Goal: Download file/media

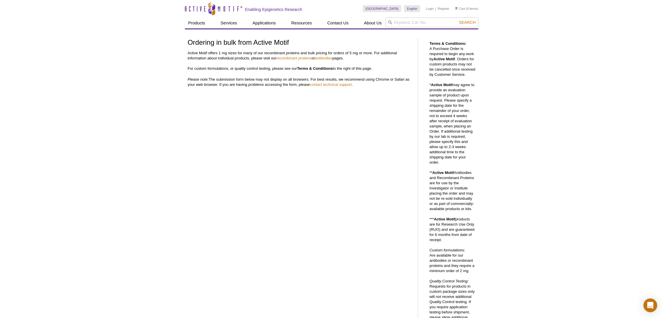
click at [402, 20] on input "search" at bounding box center [431, 22] width 93 height 10
type input "53157"
click at [457, 20] on button "Search" at bounding box center [467, 22] width 20 height 5
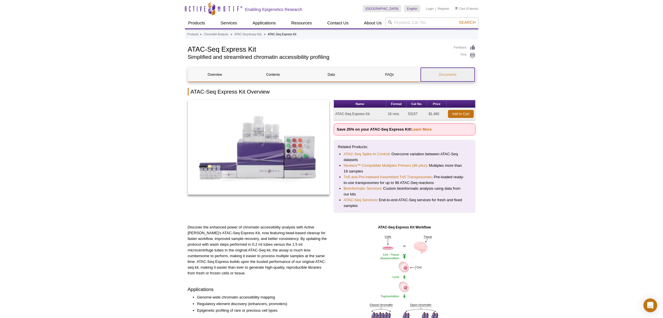
click at [440, 73] on link "Documents" at bounding box center [448, 75] width 54 height 14
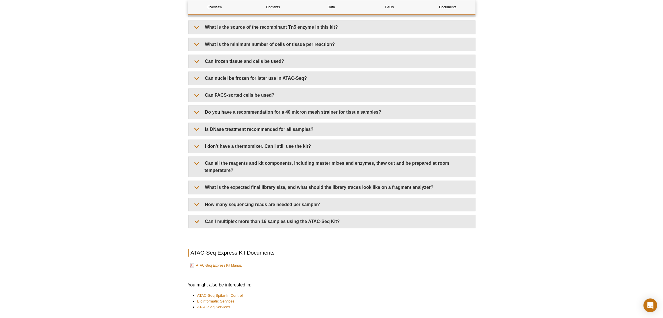
scroll to position [1232, 0]
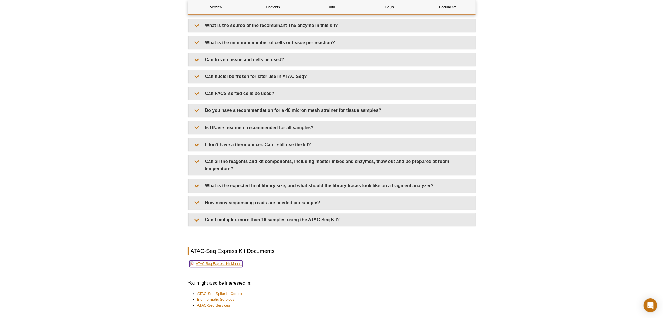
click at [238, 262] on link "ATAC-Seq Express Kit Manual" at bounding box center [216, 263] width 53 height 7
